Goal: Navigation & Orientation: Understand site structure

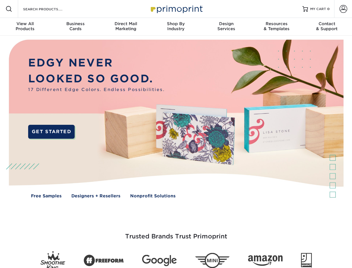
click at [176, 134] on img at bounding box center [176, 123] width 348 height 174
click at [9, 9] on span at bounding box center [9, 9] width 7 height 7
click at [343, 9] on span at bounding box center [343, 9] width 8 height 8
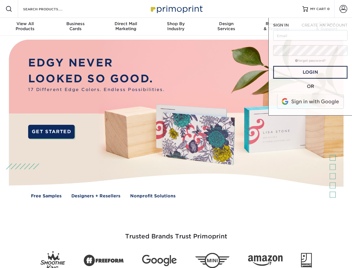
click at [25, 27] on div "View All Products" at bounding box center [25, 26] width 50 height 10
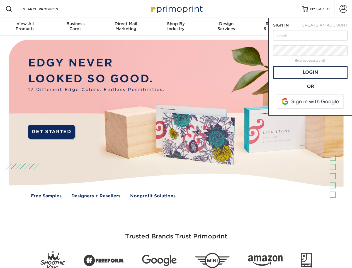
click at [75, 27] on div "Business Cards" at bounding box center [75, 26] width 50 height 10
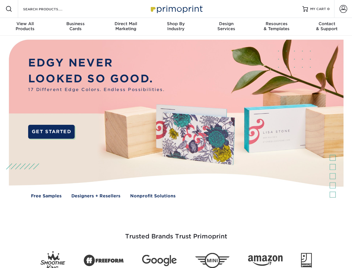
click at [126, 27] on div "Direct Mail Marketing" at bounding box center [126, 26] width 50 height 10
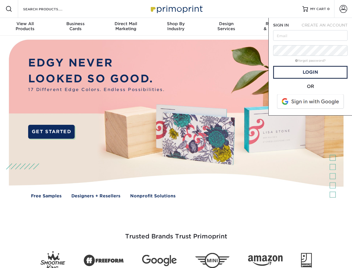
click at [176, 27] on div "Shop By Industry" at bounding box center [176, 26] width 50 height 10
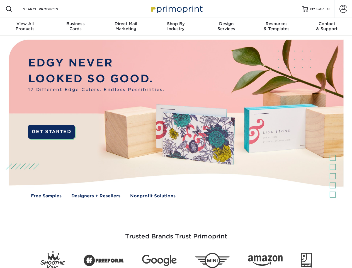
click at [226, 27] on div "Design Services" at bounding box center [226, 26] width 50 height 10
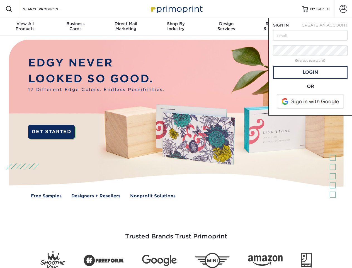
click at [276, 27] on span "SIGN IN" at bounding box center [281, 25] width 16 height 4
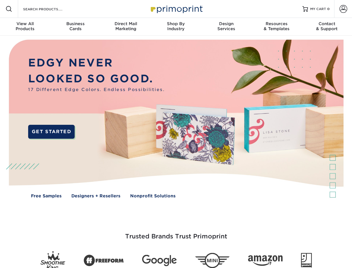
click at [327, 27] on div "Contact & Support" at bounding box center [327, 26] width 50 height 10
